Goal: Task Accomplishment & Management: Complete application form

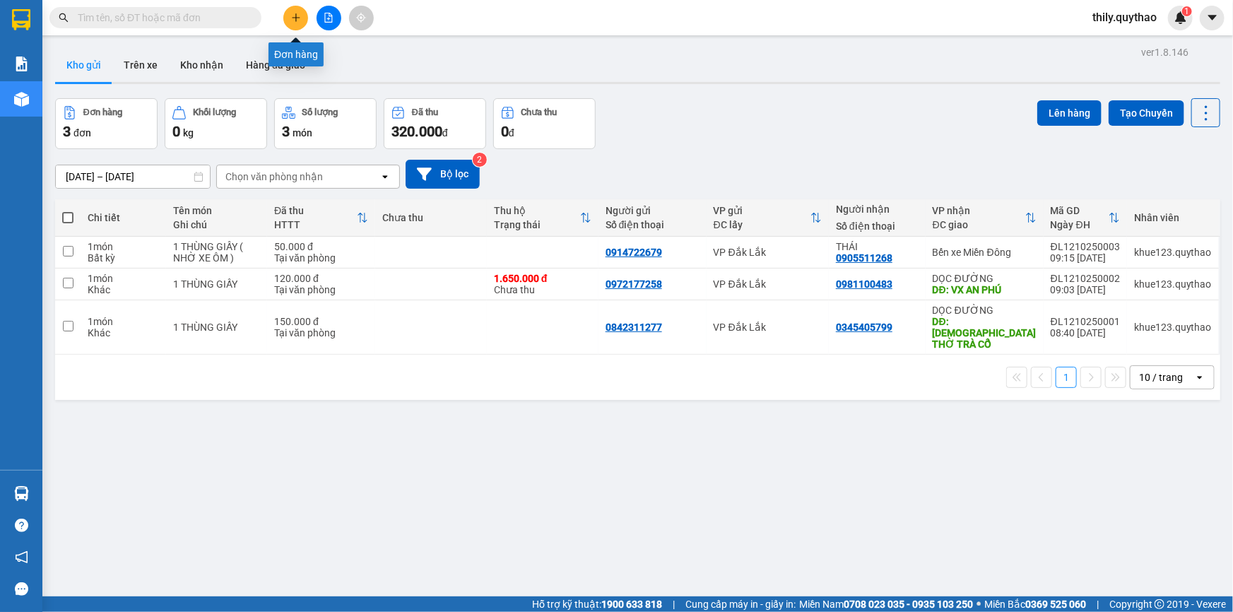
click at [293, 13] on icon "plus" at bounding box center [296, 18] width 10 height 10
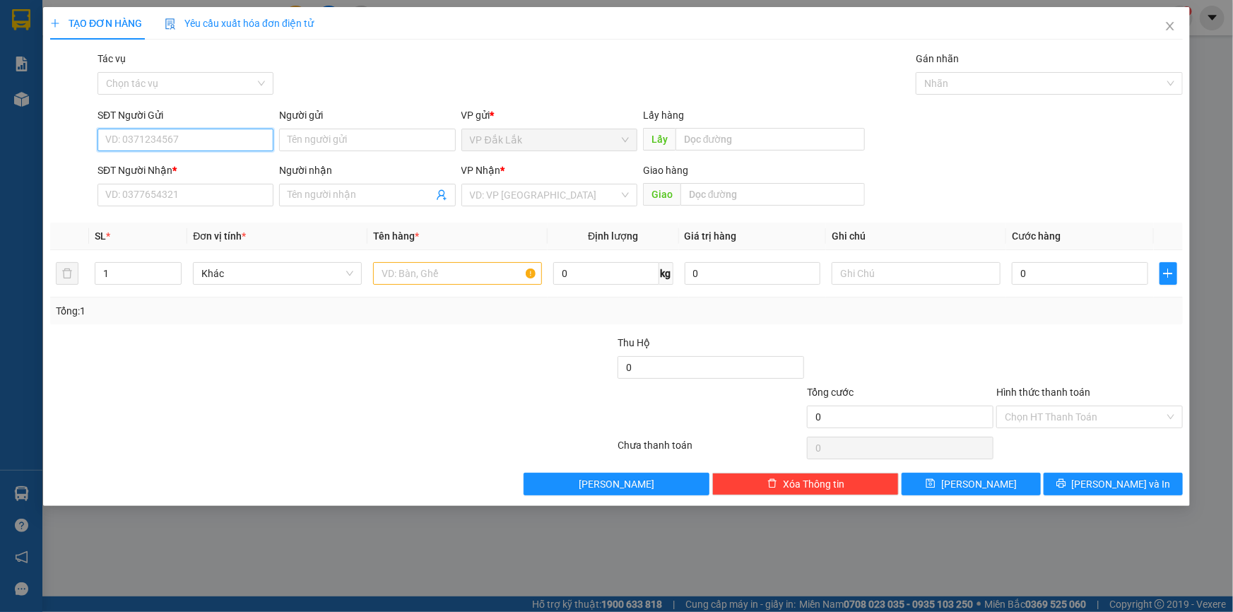
click at [146, 136] on input "SĐT Người Gửi" at bounding box center [186, 140] width 176 height 23
type input "0948327175"
click at [136, 169] on div "0948327175" at bounding box center [185, 168] width 159 height 16
type input "0983708472"
type input "0948327175"
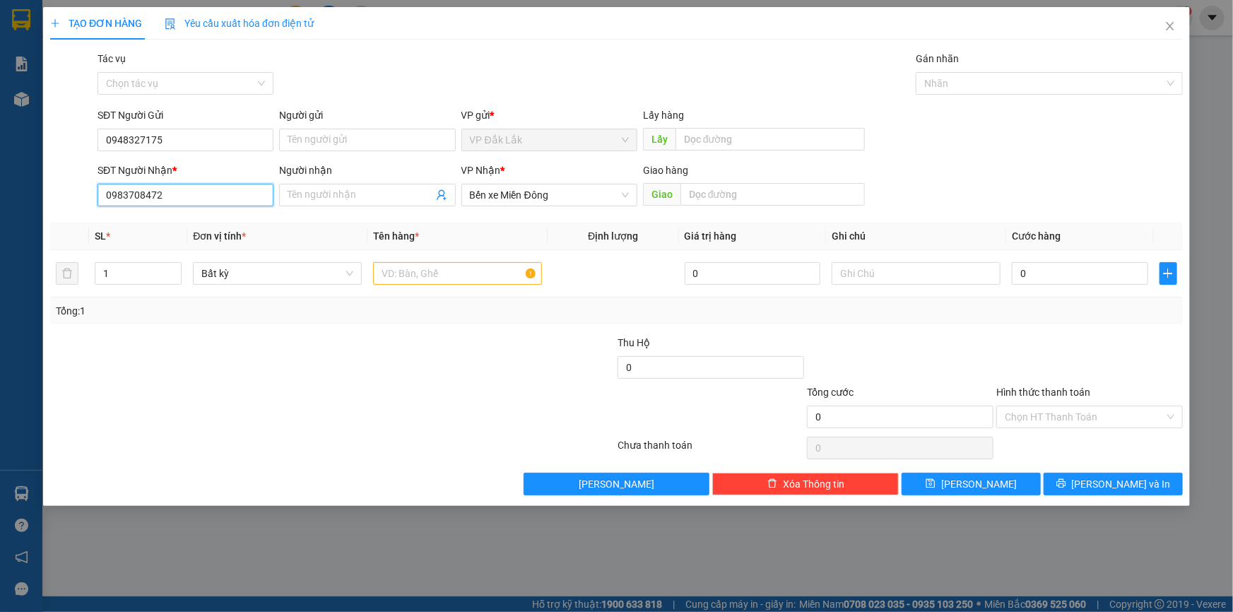
click at [167, 195] on input "0983708472" at bounding box center [186, 195] width 176 height 23
type input "0"
type input "0938837282"
click at [158, 227] on div "0938837282 - HỢI" at bounding box center [185, 224] width 159 height 16
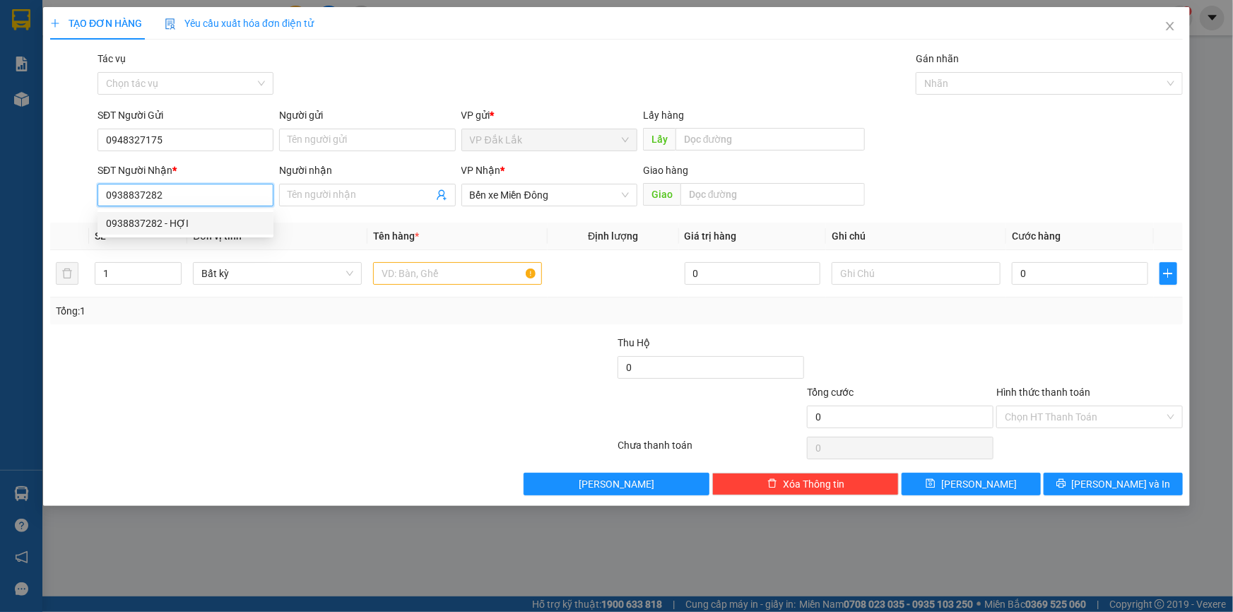
type input "HỢI"
type input "0938837282"
click at [397, 276] on input "text" at bounding box center [457, 273] width 169 height 23
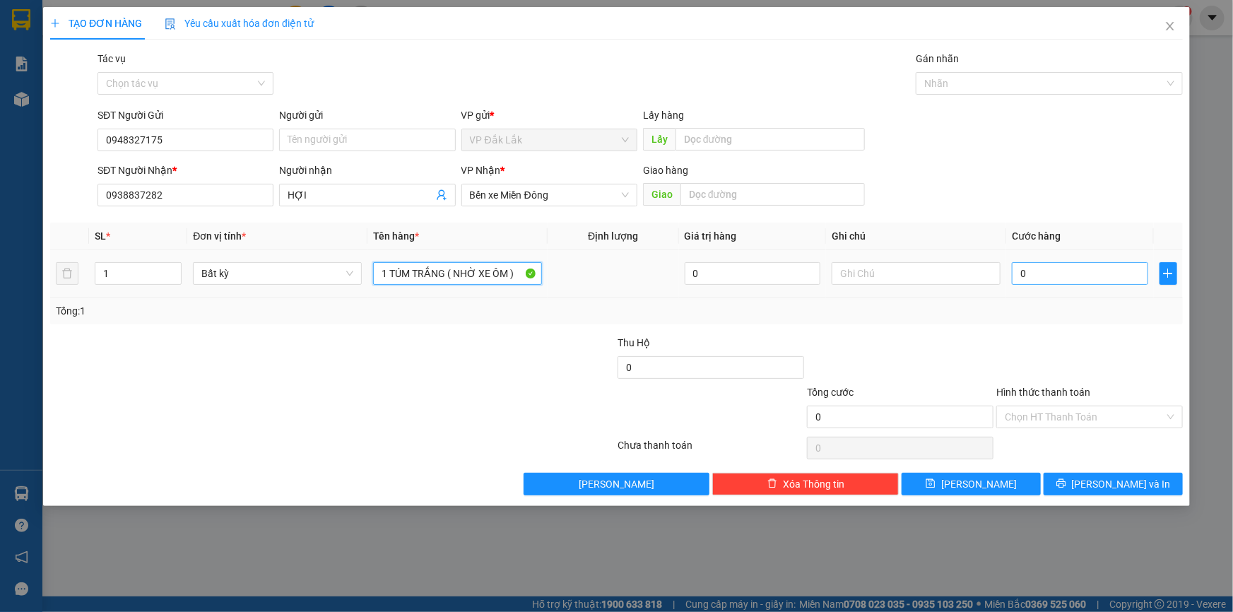
type input "1 TÚM TRẮNG ( NHỜ XE ÔM )"
click at [1013, 276] on input "0" at bounding box center [1080, 273] width 136 height 23
type input "6"
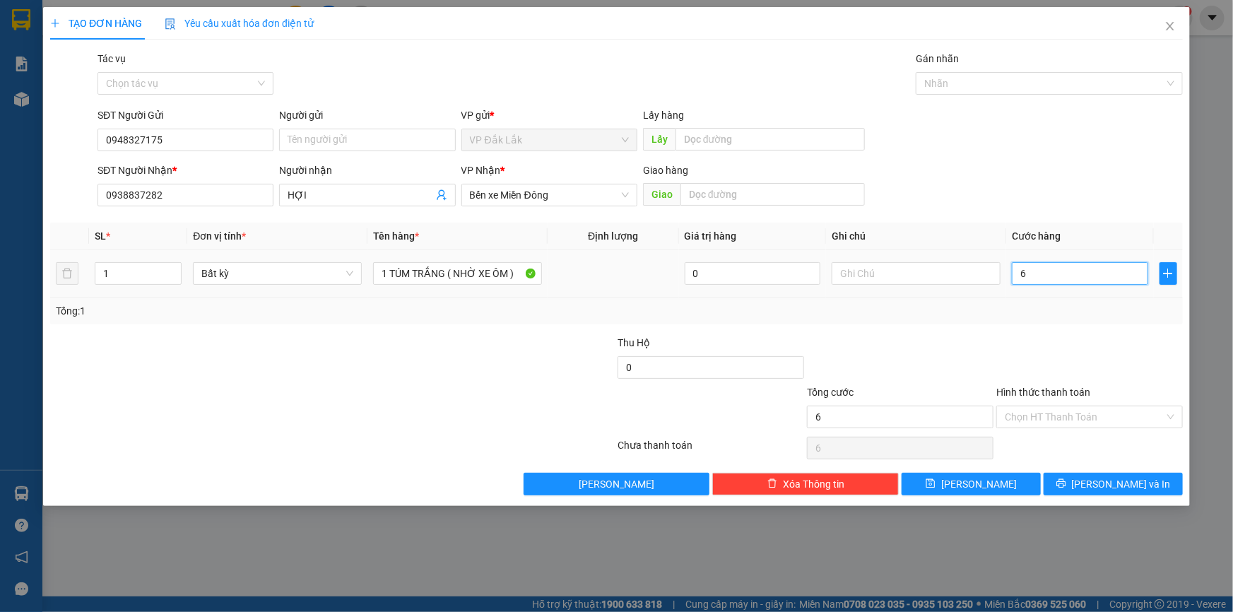
type input "60"
type input "600"
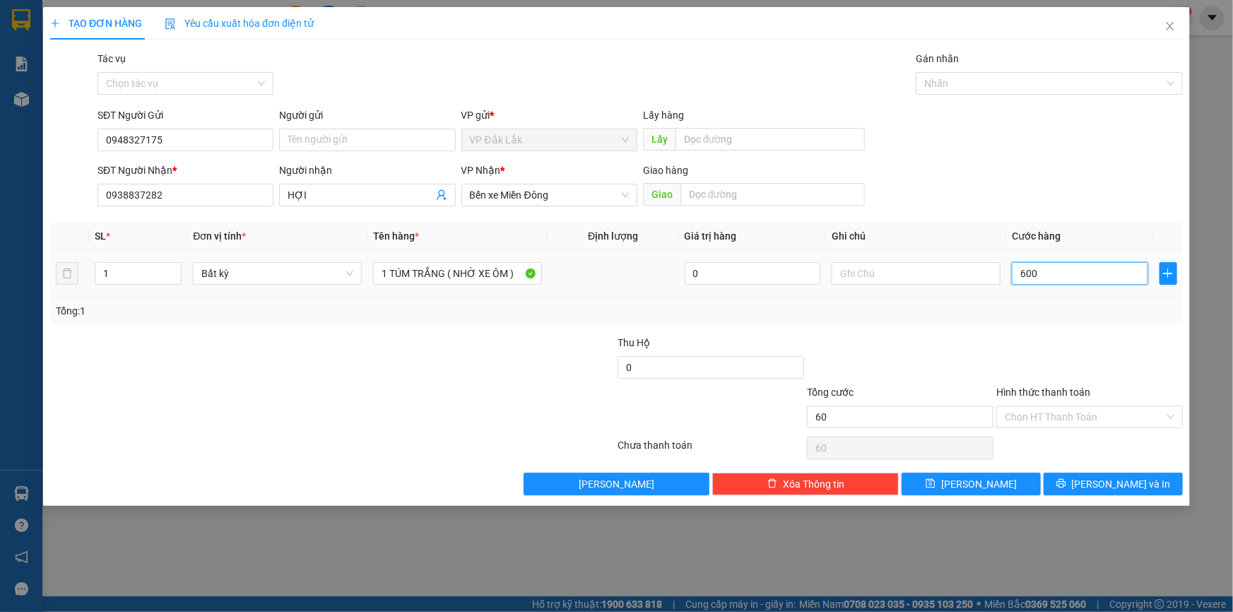
type input "600"
type input "6.000"
type input "60.000"
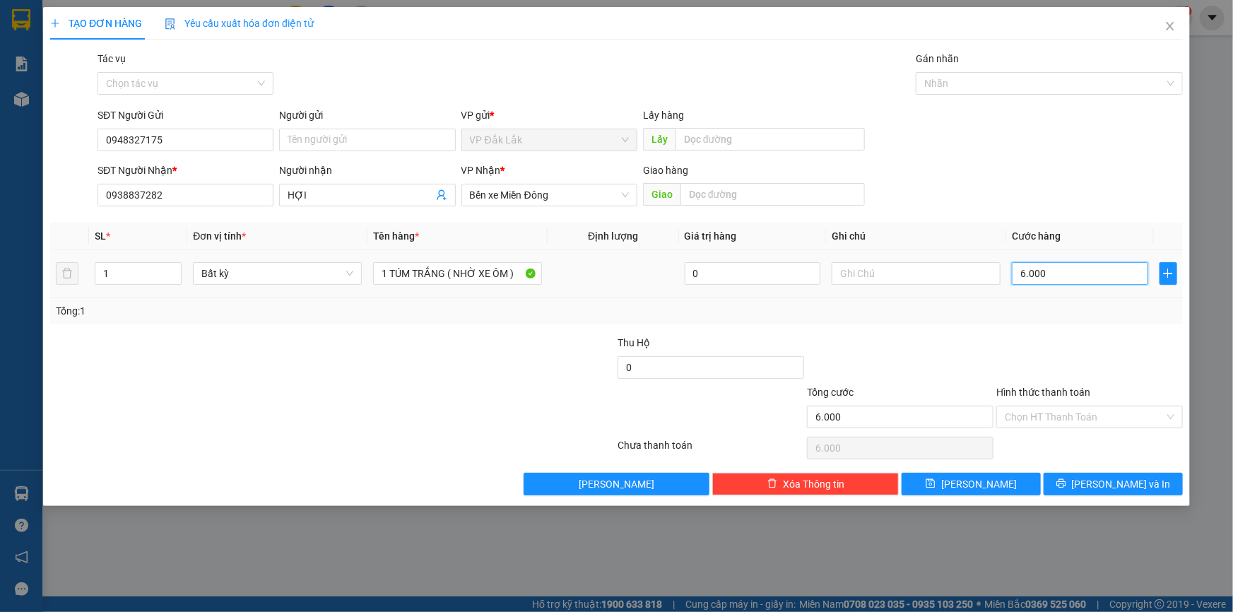
type input "60.000"
click at [1154, 419] on input "Hình thức thanh toán" at bounding box center [1085, 416] width 160 height 21
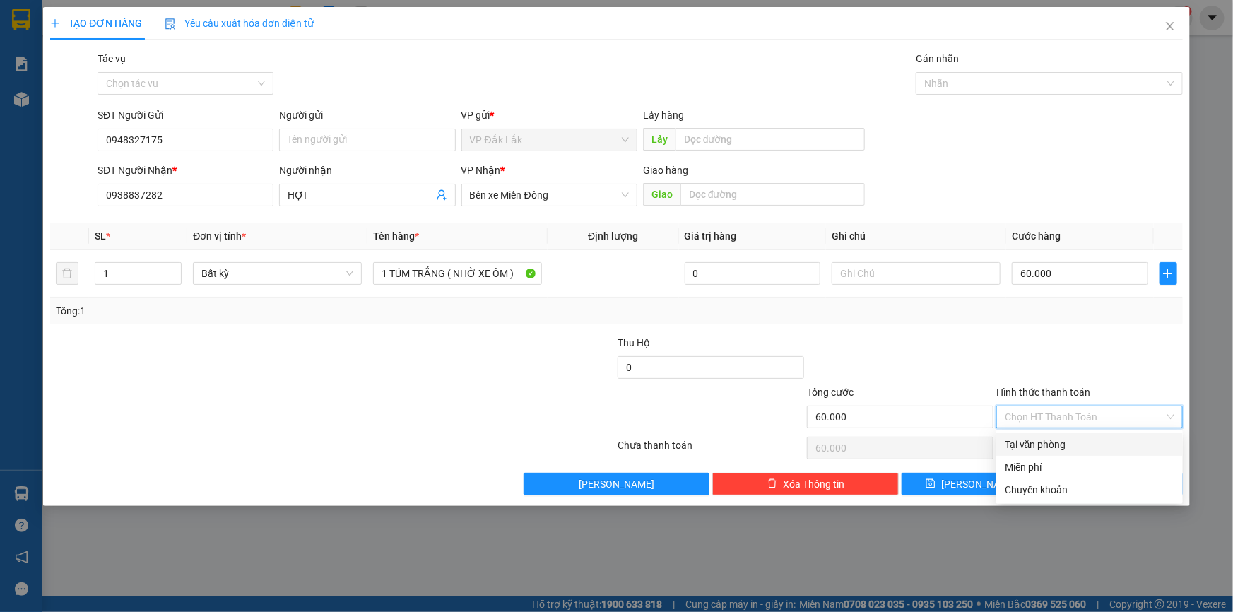
click at [1142, 447] on div "Tại văn phòng" at bounding box center [1090, 445] width 170 height 16
type input "0"
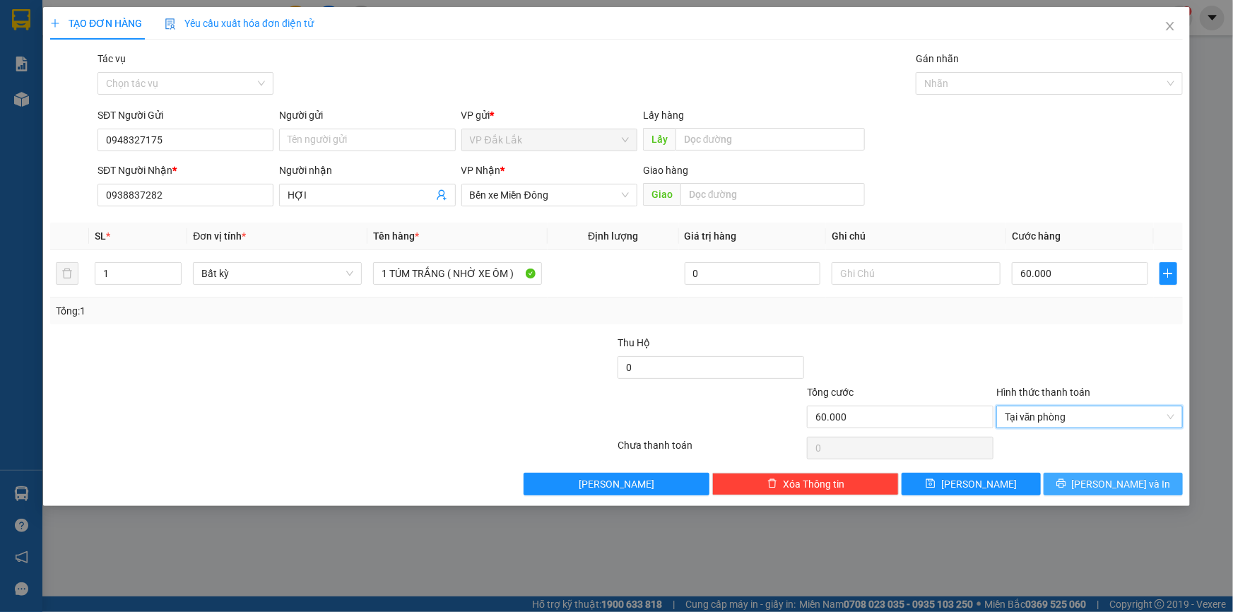
click at [1120, 486] on span "[PERSON_NAME] và In" at bounding box center [1121, 484] width 99 height 16
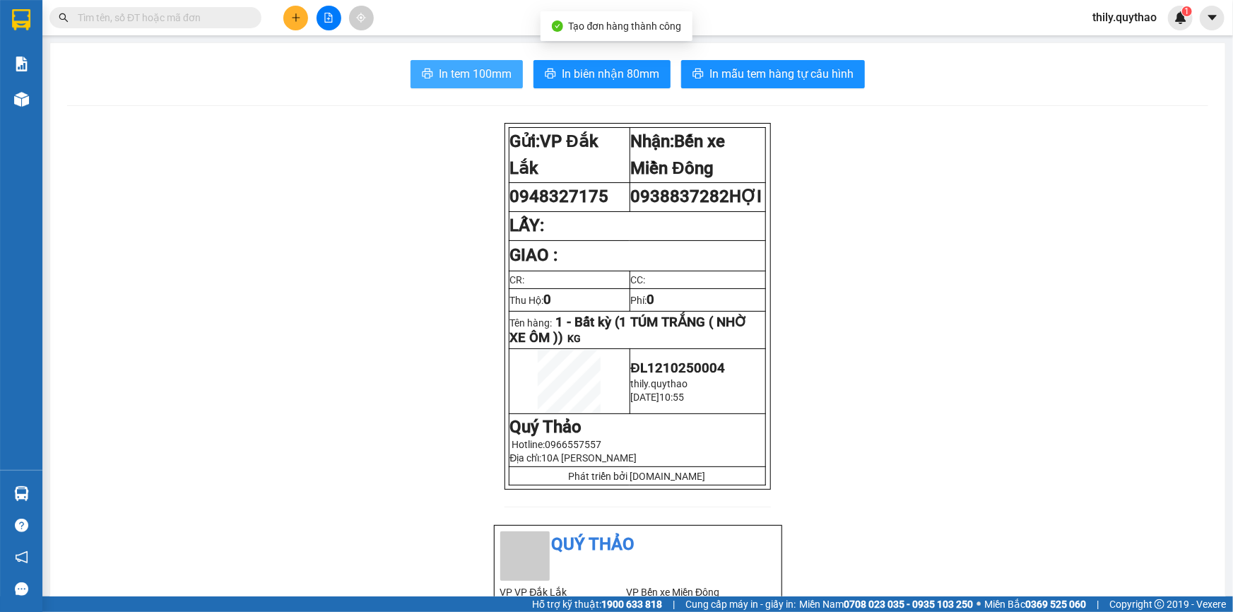
click at [478, 60] on button "In tem 100mm" at bounding box center [467, 74] width 112 height 28
click at [164, 10] on input "text" at bounding box center [161, 18] width 167 height 16
